Goal: Information Seeking & Learning: Learn about a topic

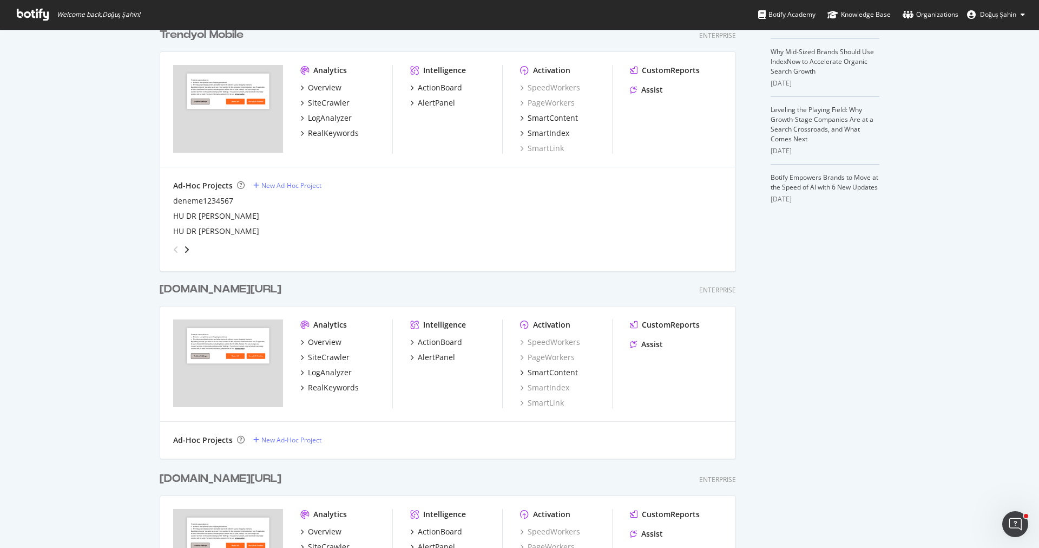
scroll to position [438, 0]
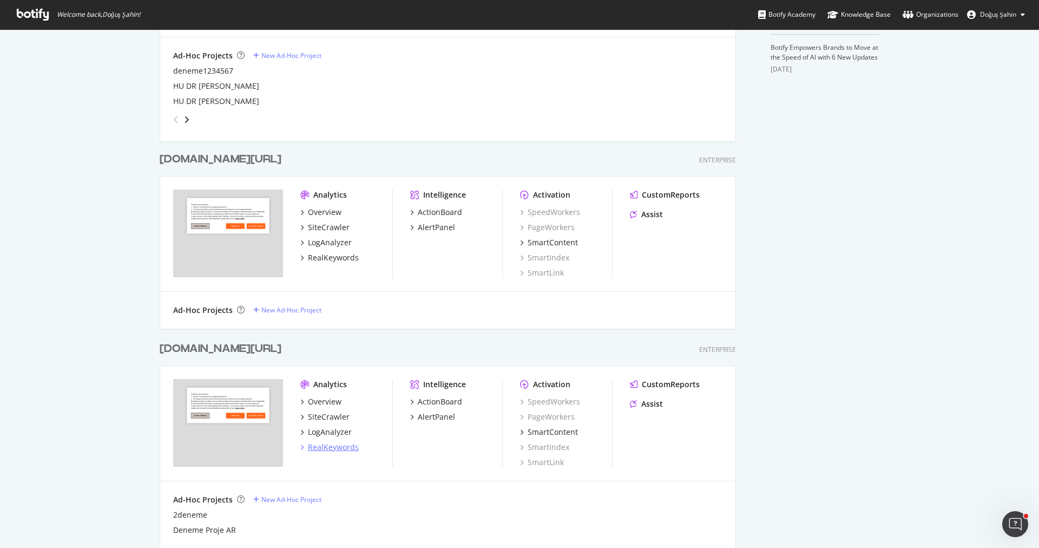
click at [342, 450] on div "RealKeywords" at bounding box center [333, 447] width 51 height 11
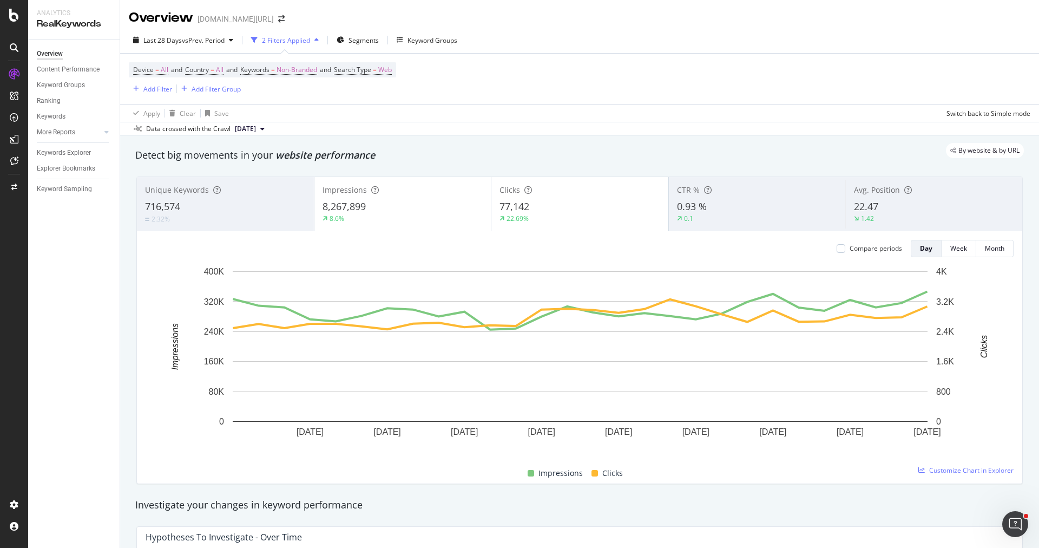
click at [228, 221] on div "2.32%" at bounding box center [225, 219] width 161 height 10
